Goal: Task Accomplishment & Management: Manage account settings

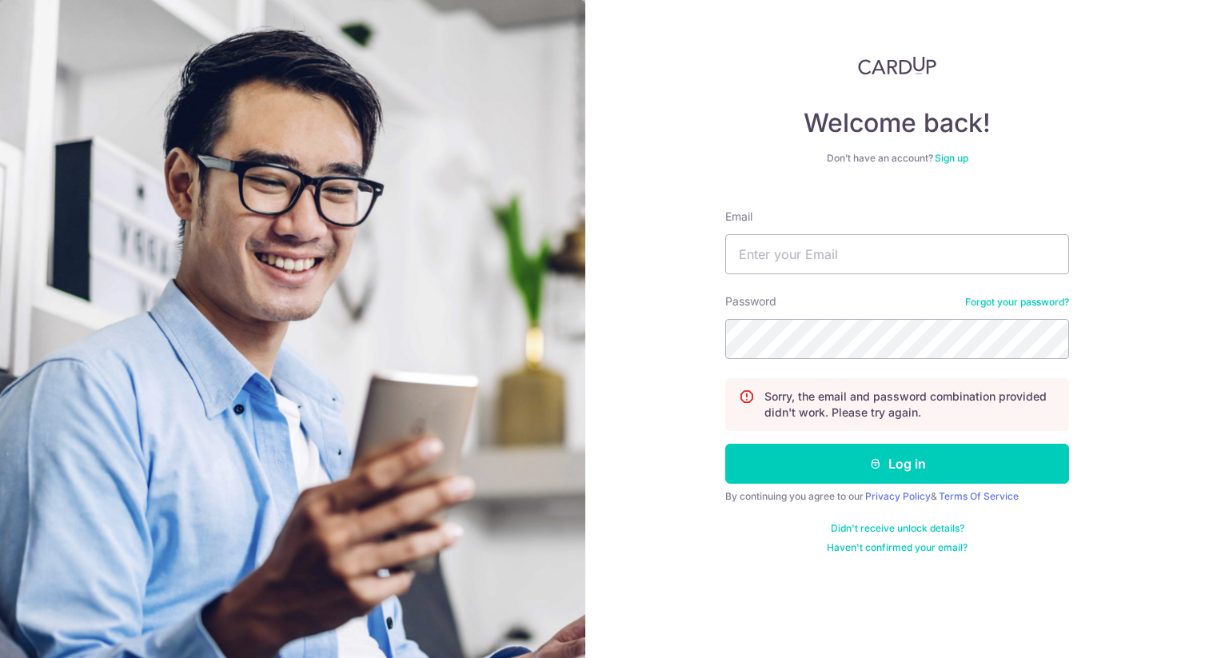
click at [884, 231] on div "Email" at bounding box center [897, 242] width 344 height 66
click at [870, 246] on input "Email" at bounding box center [897, 254] width 344 height 40
type input "[EMAIL_ADDRESS][DOMAIN_NAME]"
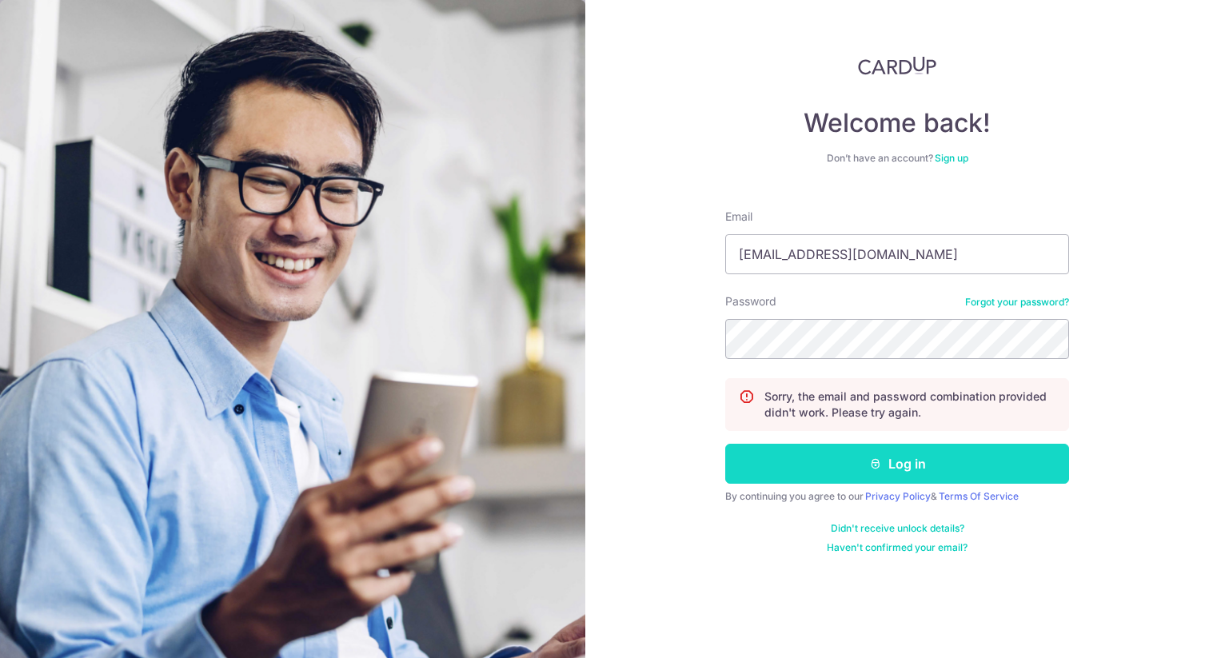
click at [830, 456] on button "Log in" at bounding box center [897, 464] width 344 height 40
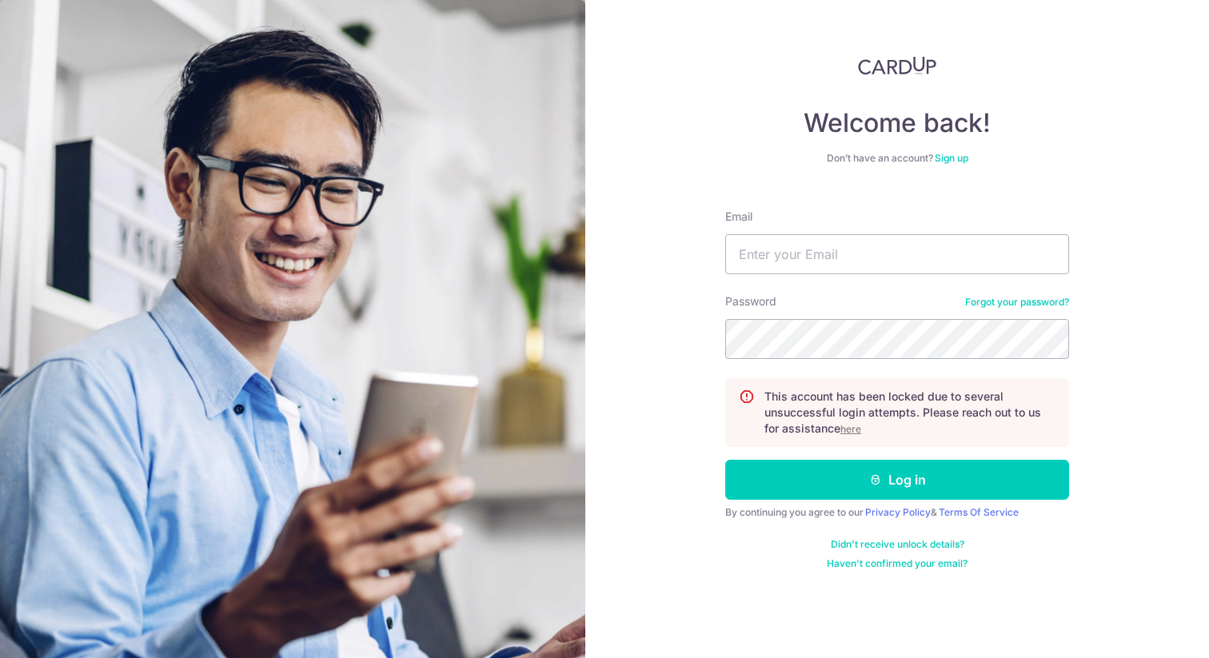
click at [855, 432] on u "here" at bounding box center [850, 429] width 21 height 12
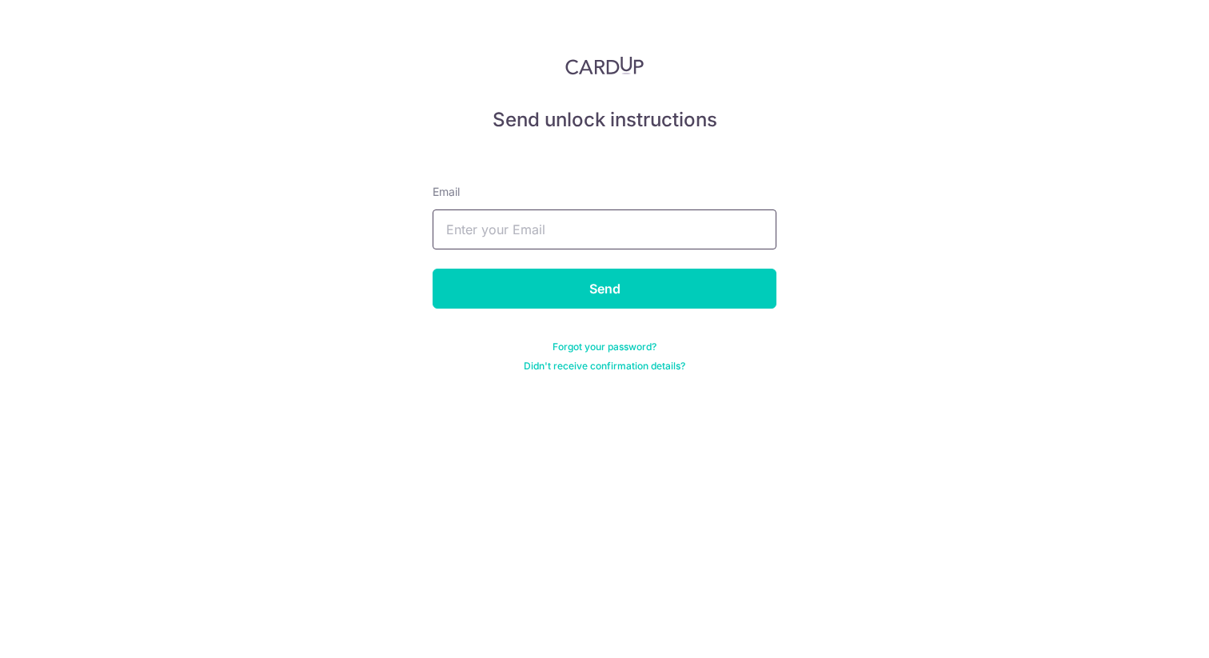
click at [527, 217] on input "text" at bounding box center [604, 229] width 344 height 40
type input "[EMAIL_ADDRESS][DOMAIN_NAME]"
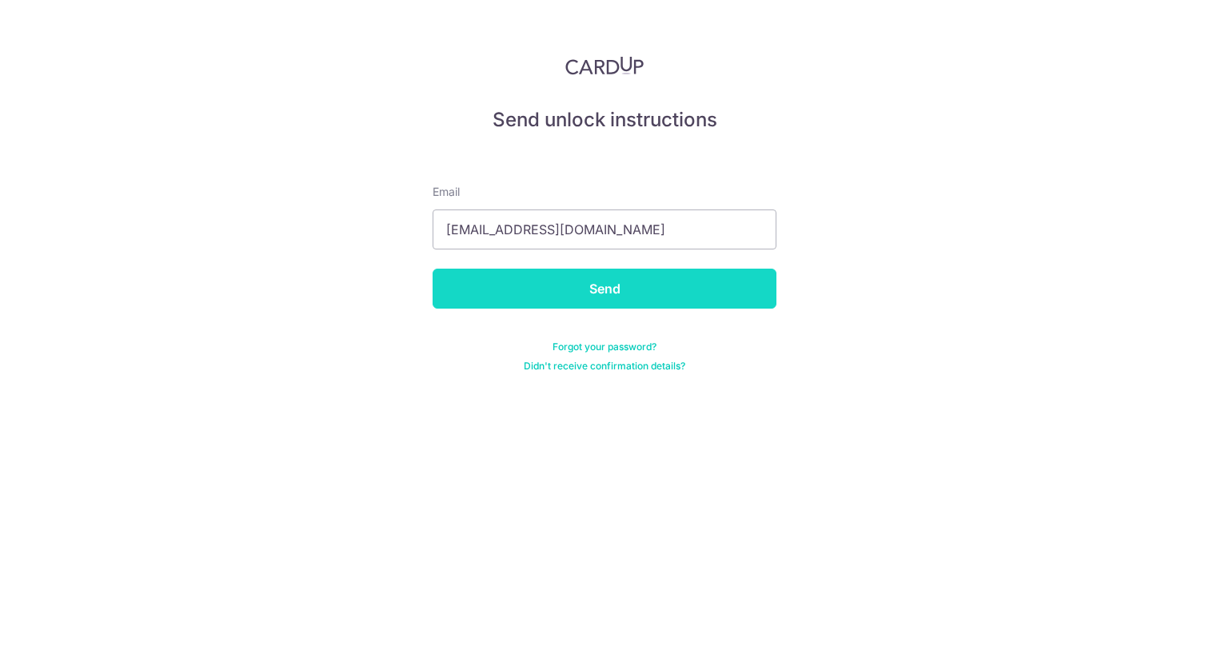
click at [553, 288] on input "Send" at bounding box center [604, 289] width 344 height 40
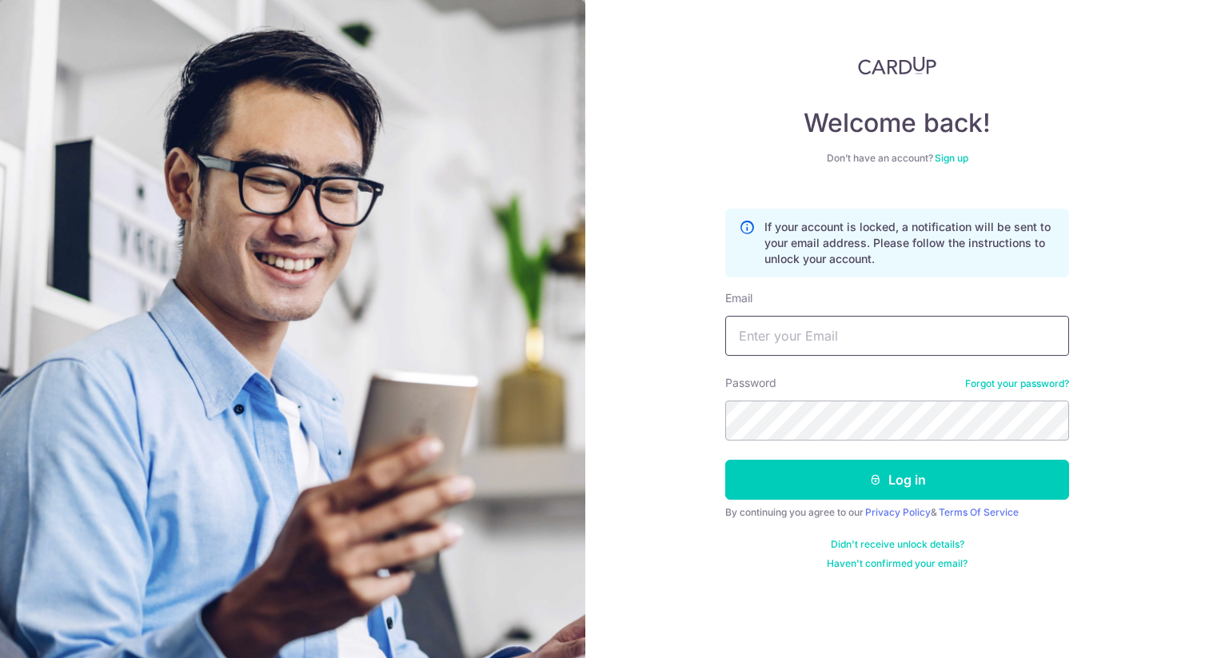
click at [923, 331] on input "Email" at bounding box center [897, 336] width 344 height 40
type input "[EMAIL_ADDRESS][DOMAIN_NAME]"
click at [725, 460] on button "Log in" at bounding box center [897, 480] width 344 height 40
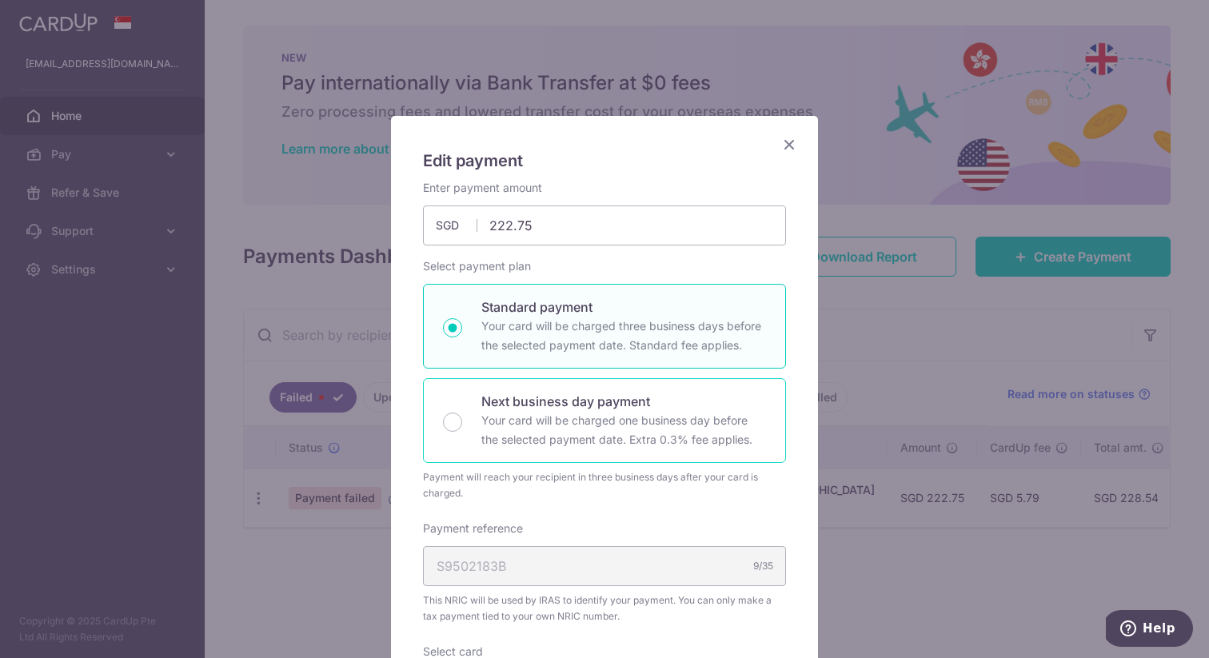
click at [499, 424] on p "Your card will be charged one business day before the selected payment date. Ex…" at bounding box center [623, 430] width 285 height 38
click at [462, 424] on input "Next business day payment Your card will be charged one business day before the…" at bounding box center [452, 421] width 19 height 19
radio input "false"
radio input "true"
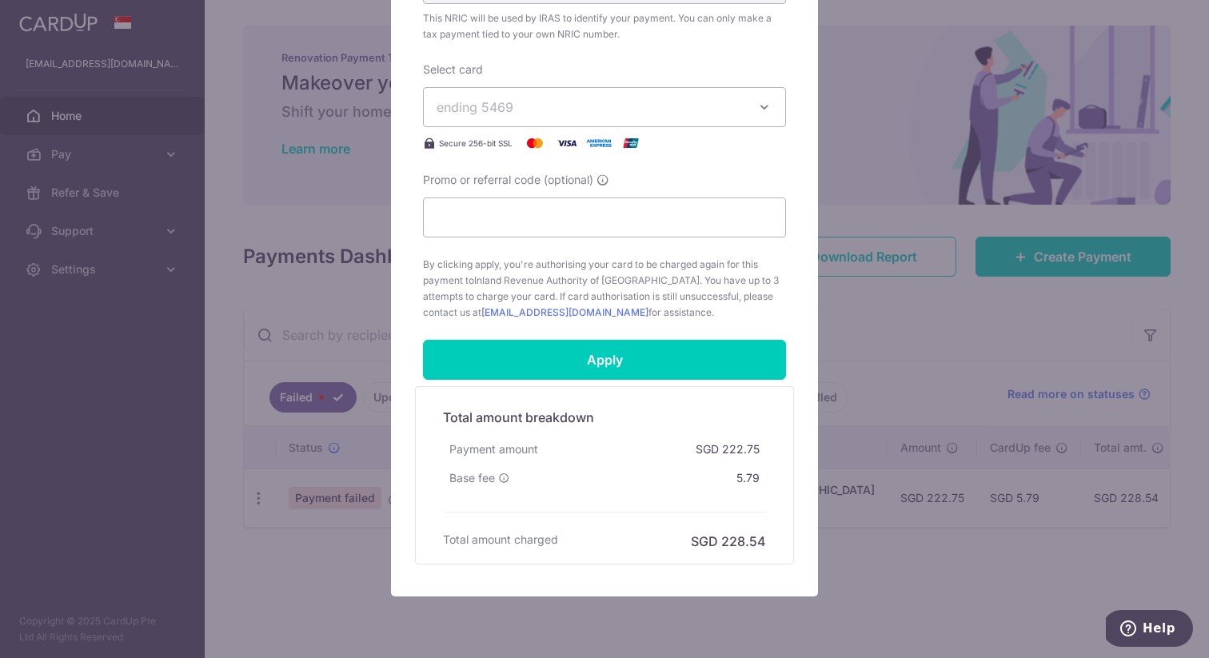
scroll to position [652, 0]
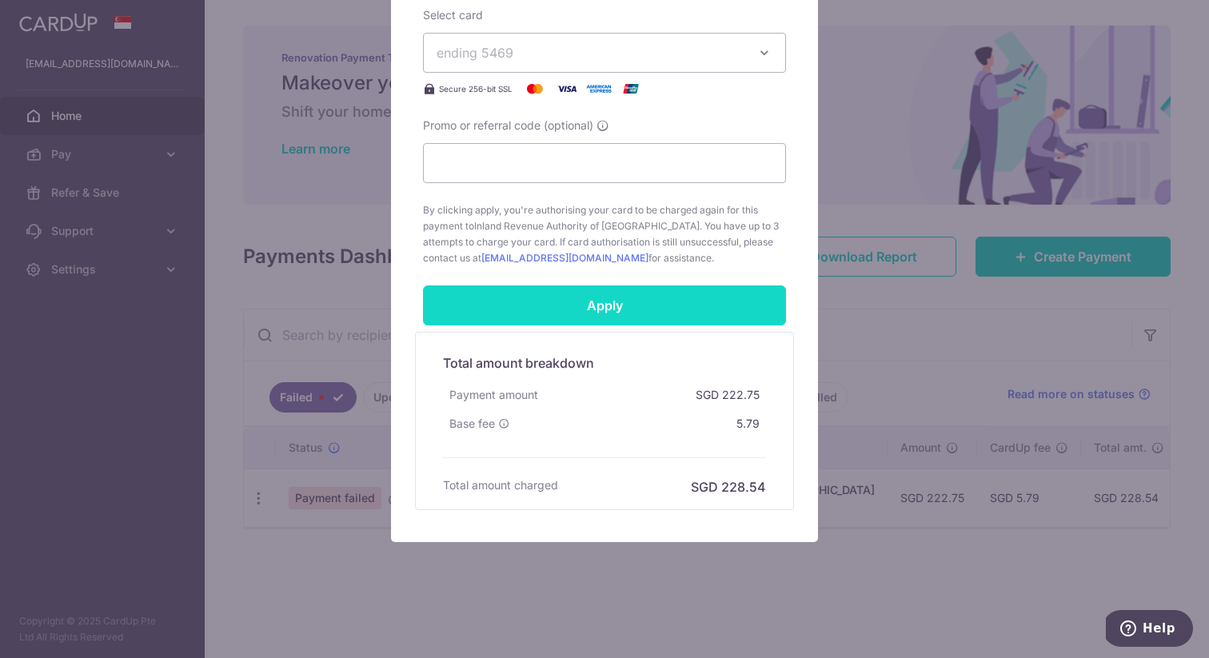
click at [625, 308] on input "Apply" at bounding box center [604, 305] width 363 height 40
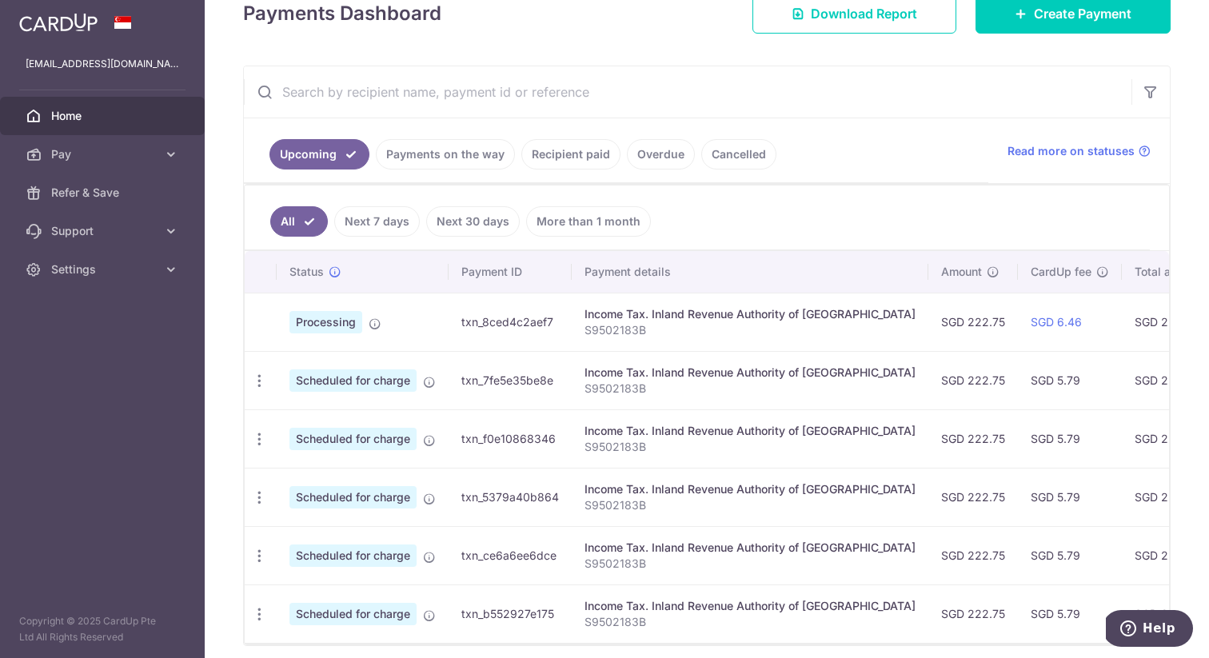
scroll to position [243, 0]
